Goal: Task Accomplishment & Management: Use online tool/utility

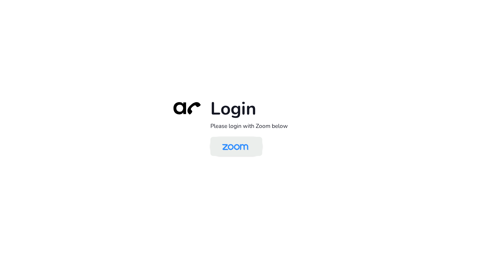
click at [225, 148] on img at bounding box center [235, 147] width 38 height 18
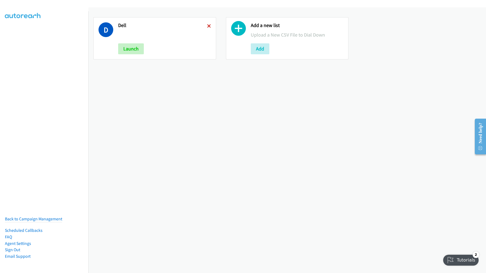
click at [207, 25] on icon at bounding box center [209, 27] width 4 height 4
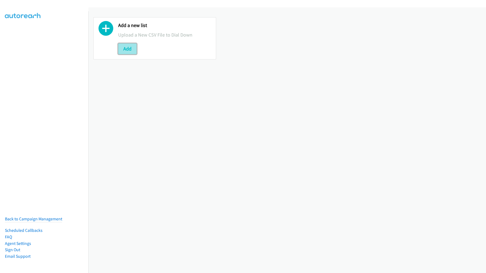
click at [125, 51] on button "Add" at bounding box center [127, 48] width 19 height 11
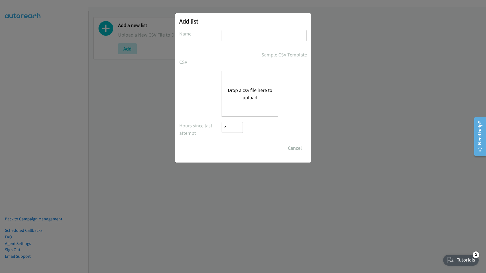
click at [253, 32] on input "text" at bounding box center [264, 35] width 85 height 11
type input "08/19/20"
click at [244, 93] on button "Drop a csv file here to upload" at bounding box center [250, 93] width 45 height 15
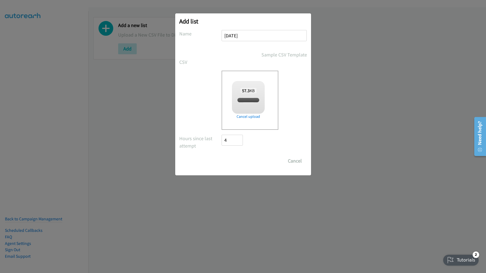
checkbox input "true"
click at [232, 162] on input "Save List" at bounding box center [236, 161] width 29 height 11
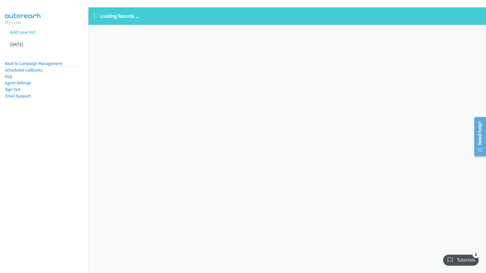
click at [62, 189] on nav "My Lists Add new list 08/19/20 Back to Campaign Management Scheduled Callbacks …" at bounding box center [44, 147] width 89 height 273
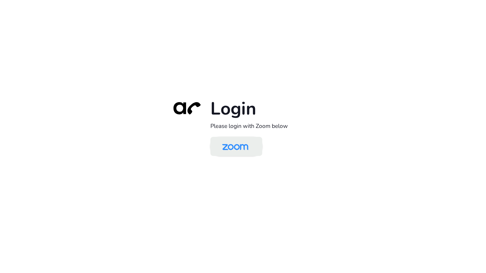
click at [241, 145] on img at bounding box center [235, 147] width 38 height 18
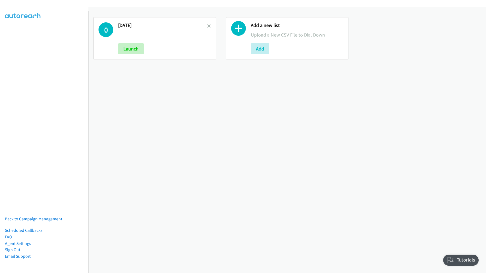
click at [127, 43] on div "08/19/20 Launch" at bounding box center [162, 38] width 89 height 32
click at [128, 48] on button "Launch" at bounding box center [131, 48] width 26 height 11
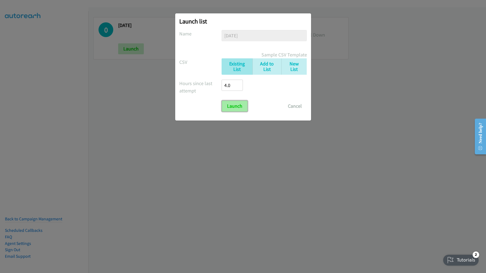
click at [232, 111] on input "Launch" at bounding box center [235, 106] width 26 height 11
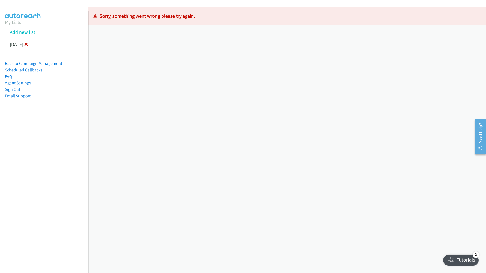
click at [28, 43] on icon at bounding box center [26, 45] width 4 height 4
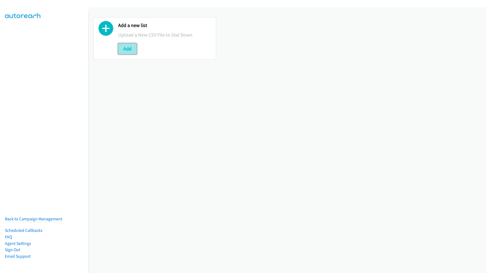
click at [126, 51] on button "Add" at bounding box center [127, 48] width 19 height 11
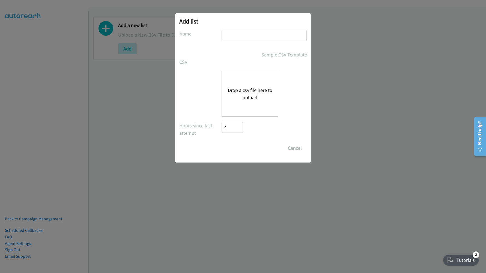
click at [249, 38] on input "text" at bounding box center [264, 35] width 85 height 11
type input "8/19/2025"
click at [240, 92] on button "Drop a csv file here to upload" at bounding box center [250, 93] width 45 height 15
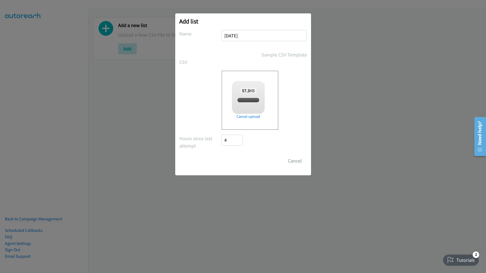
checkbox input "true"
click at [232, 160] on input "Save List" at bounding box center [236, 161] width 29 height 11
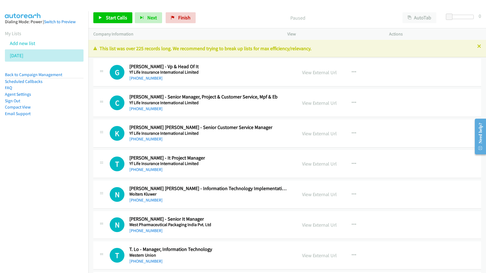
click at [30, 169] on nav "Dialing Mode: Power | Switch to Preview My Lists Add new list [DATE] Back to Ca…" at bounding box center [44, 147] width 89 height 273
click at [21, 197] on nav "Dialing Mode: Power | Switch to Preview My Lists Add new list [DATE] Back to Ca…" at bounding box center [44, 147] width 89 height 273
click at [35, 160] on nav "Dialing Mode: Power | Switch to Preview My Lists Add new list [DATE] Back to Ca…" at bounding box center [44, 147] width 89 height 273
click at [110, 22] on link "Start Calls" at bounding box center [112, 17] width 39 height 11
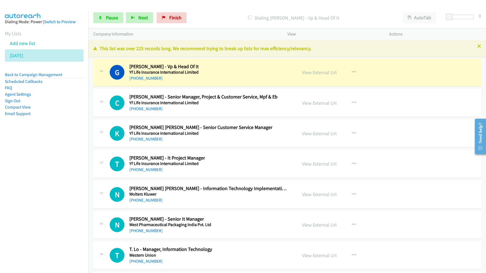
drag, startPoint x: 42, startPoint y: 190, endPoint x: 128, endPoint y: 75, distance: 143.6
click at [42, 190] on nav "Dialing Mode: Power | Switch to Preview My Lists Add new list [DATE] Back to Ca…" at bounding box center [44, 147] width 89 height 273
click at [119, 18] on link "Pause" at bounding box center [108, 17] width 30 height 11
drag, startPoint x: 68, startPoint y: 187, endPoint x: 70, endPoint y: 185, distance: 2.9
click at [68, 187] on nav "Dialing Mode: Power | Switch to Preview My Lists Add new list [DATE] Back to Ca…" at bounding box center [44, 147] width 89 height 273
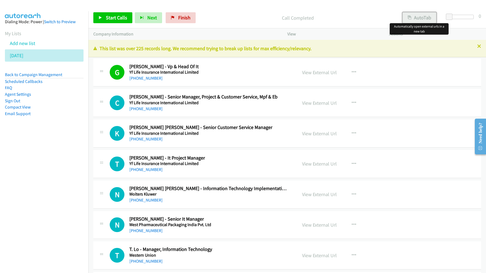
click at [426, 20] on button "AutoTab" at bounding box center [419, 17] width 34 height 11
click at [302, 72] on link "View External Url" at bounding box center [319, 72] width 35 height 6
drag, startPoint x: 37, startPoint y: 151, endPoint x: 225, endPoint y: 5, distance: 239.0
click at [37, 151] on nav "Dialing Mode: Power | Switch to Preview My Lists Add new list [DATE] Back to Ca…" at bounding box center [44, 147] width 89 height 273
click at [115, 22] on link "Start Calls" at bounding box center [112, 17] width 39 height 11
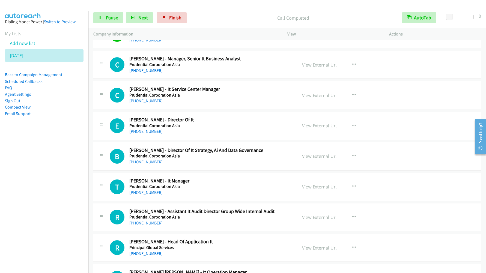
scroll to position [819, 0]
